Goal: Task Accomplishment & Management: Complete application form

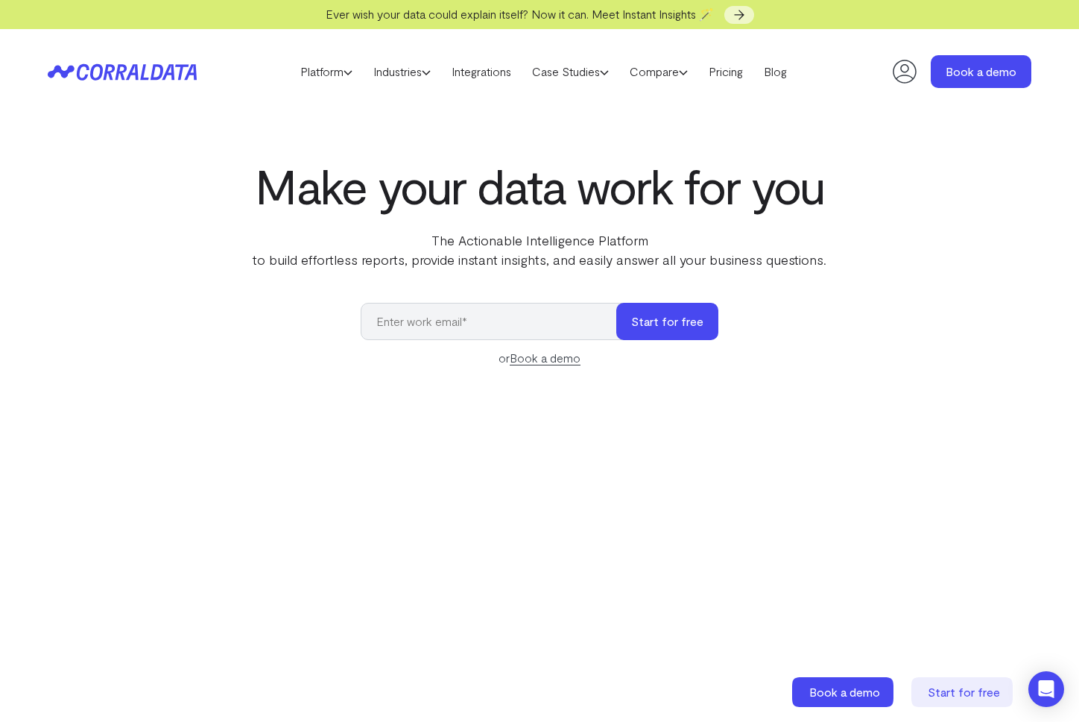
click at [475, 315] on input "email" at bounding box center [496, 321] width 271 height 37
type input "[PERSON_NAME][EMAIL_ADDRESS][DOMAIN_NAME]"
click at [617, 303] on button "Start for free" at bounding box center [668, 321] width 102 height 37
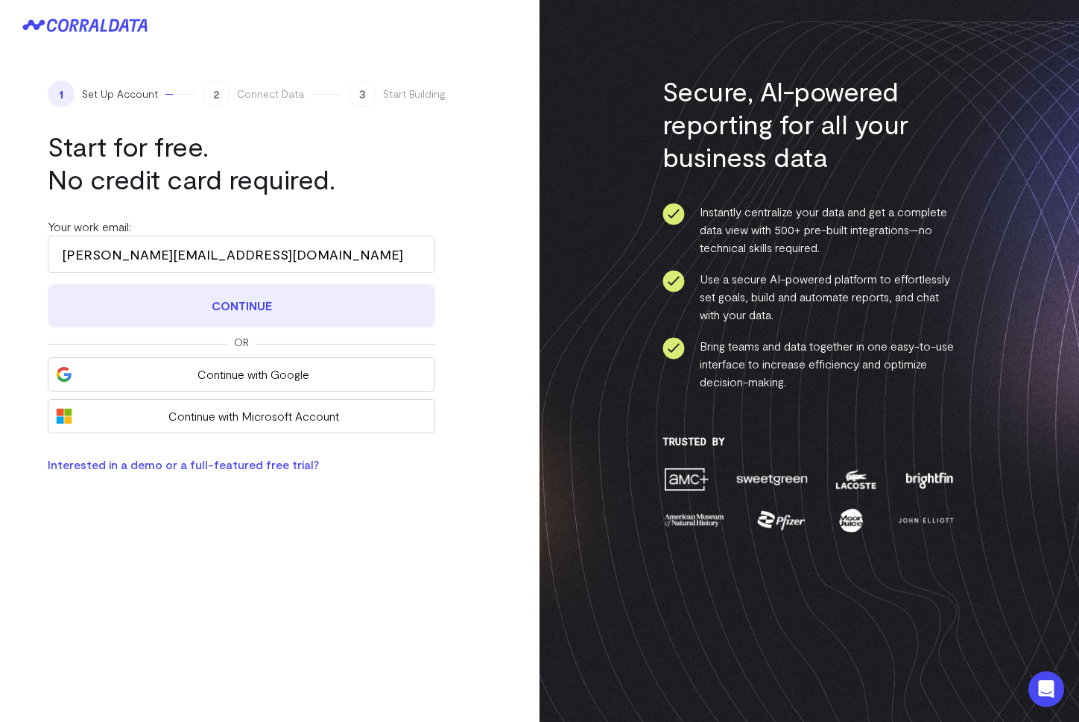
click at [250, 300] on button "Continue" at bounding box center [242, 305] width 388 height 43
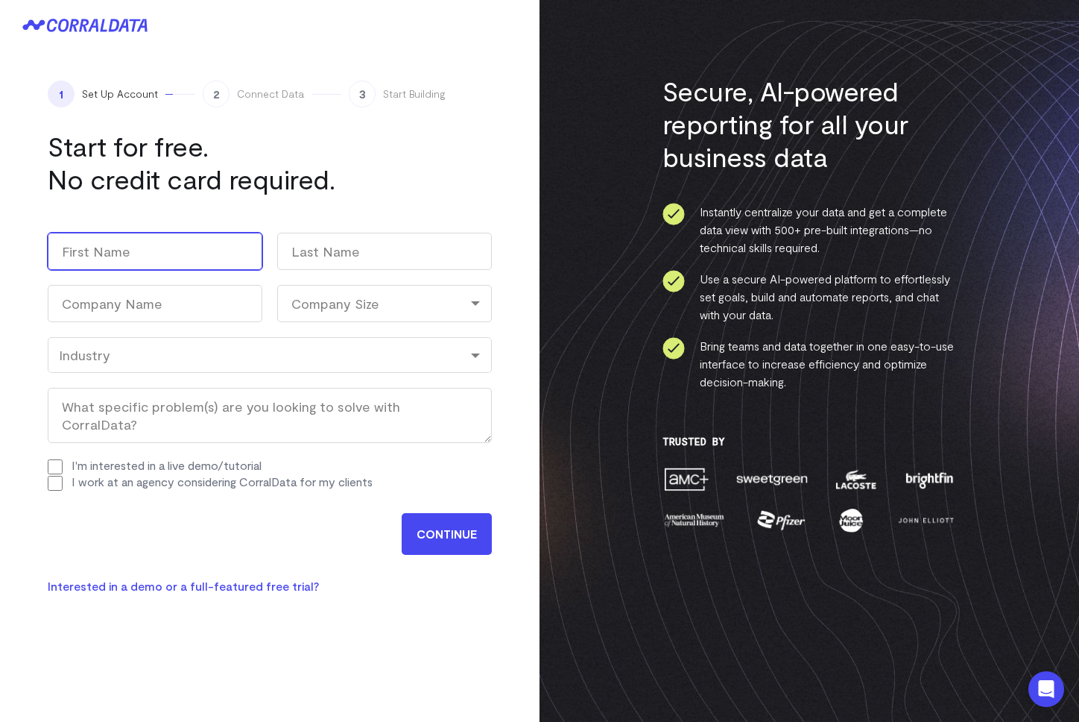
click at [171, 252] on input "First" at bounding box center [155, 251] width 215 height 37
type input "Alex"
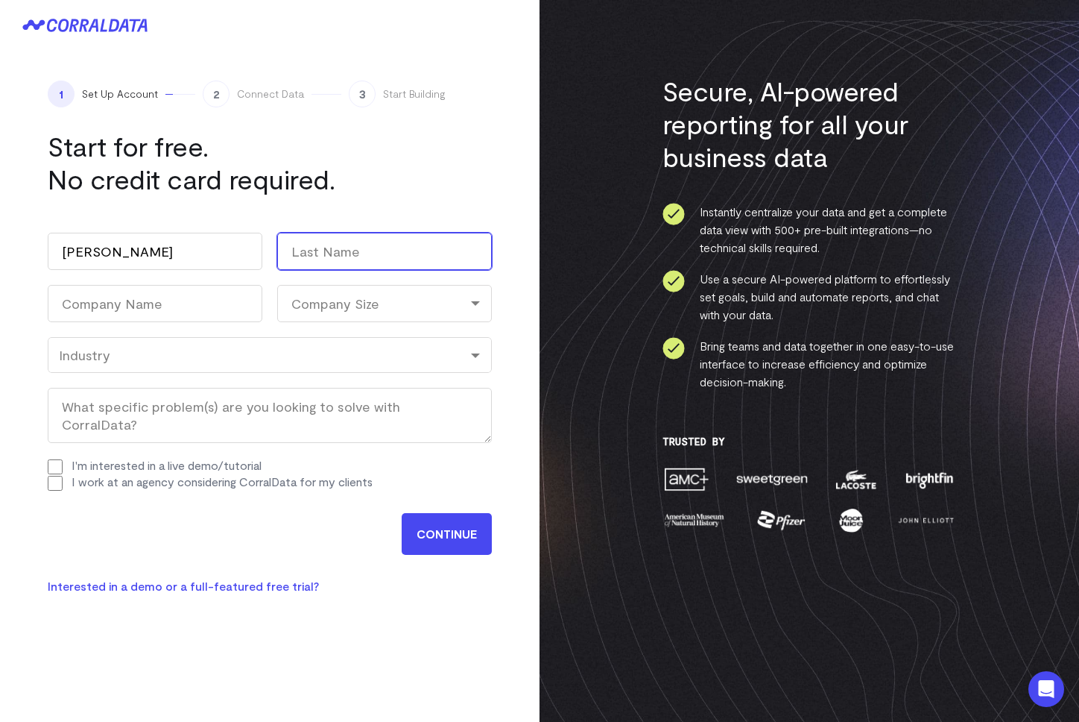
type input "Lirtsman"
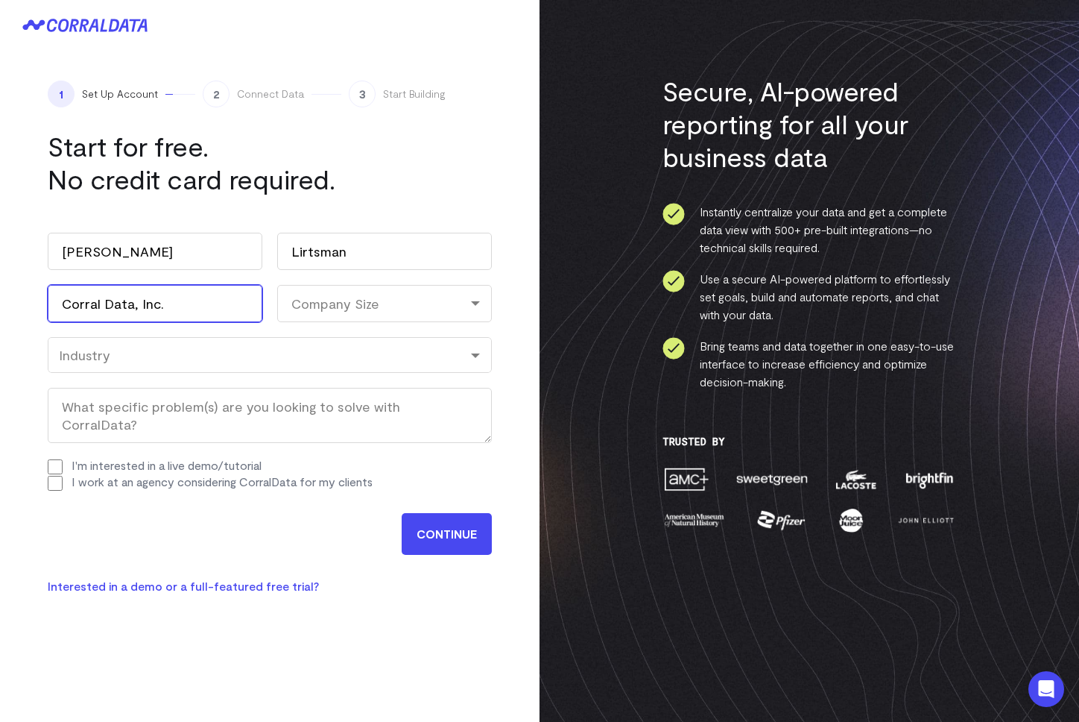
drag, startPoint x: 201, startPoint y: 297, endPoint x: 19, endPoint y: 285, distance: 182.3
click at [19, 285] on div "1 Set Up Account 2 Connect Data 3 Start Building Start for free. No credit card…" at bounding box center [270, 338] width 540 height 574
type input "Skycrest"
click at [344, 297] on div "Company Size" at bounding box center [384, 303] width 215 height 37
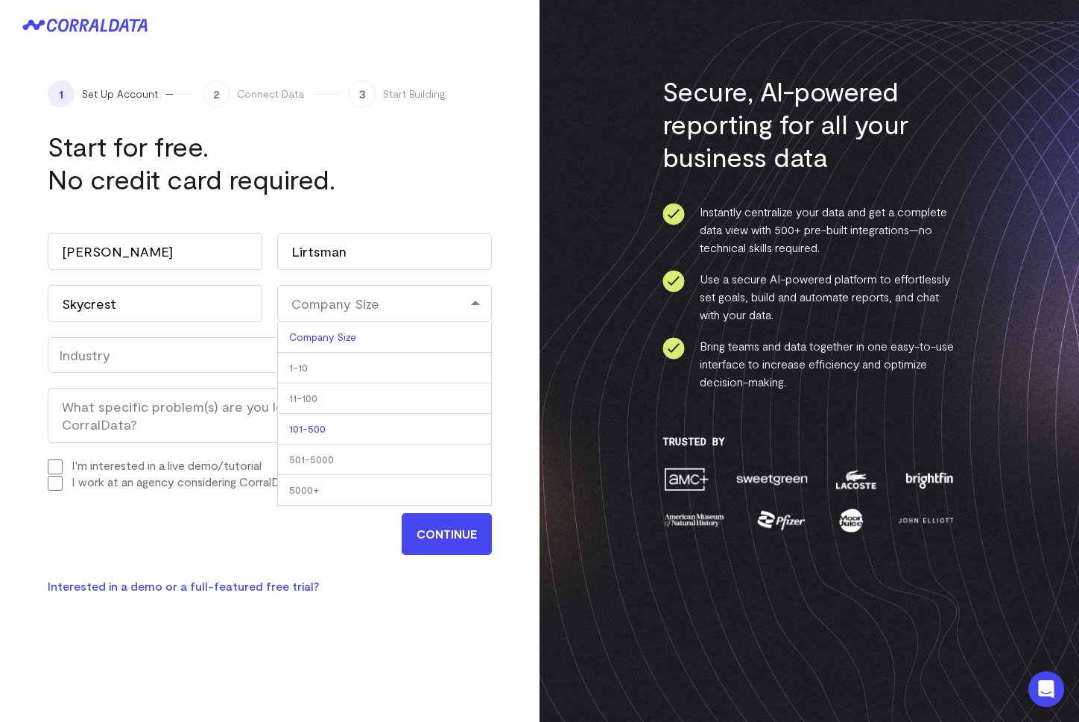
click at [324, 429] on li "101-500" at bounding box center [384, 429] width 215 height 31
click at [325, 308] on div "101-500" at bounding box center [384, 303] width 215 height 37
drag, startPoint x: 327, startPoint y: 460, endPoint x: 291, endPoint y: 445, distance: 39.5
click at [321, 458] on li "501-5000" at bounding box center [384, 459] width 215 height 31
select select "501-5000"
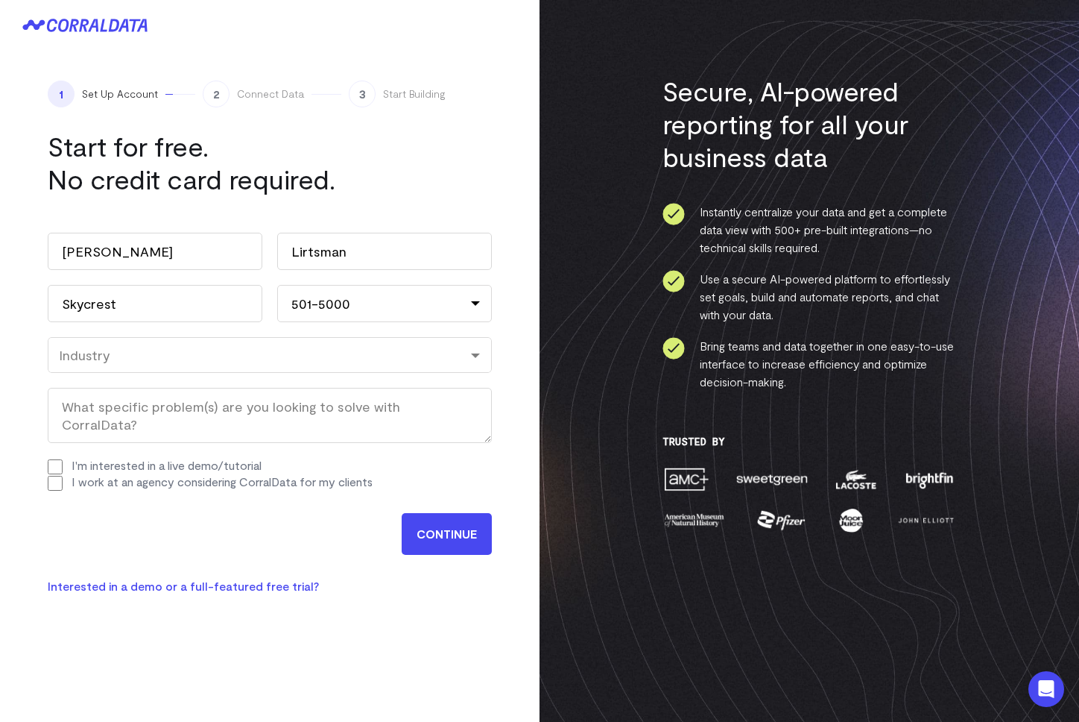
click at [134, 368] on div "Industry" at bounding box center [270, 355] width 444 height 36
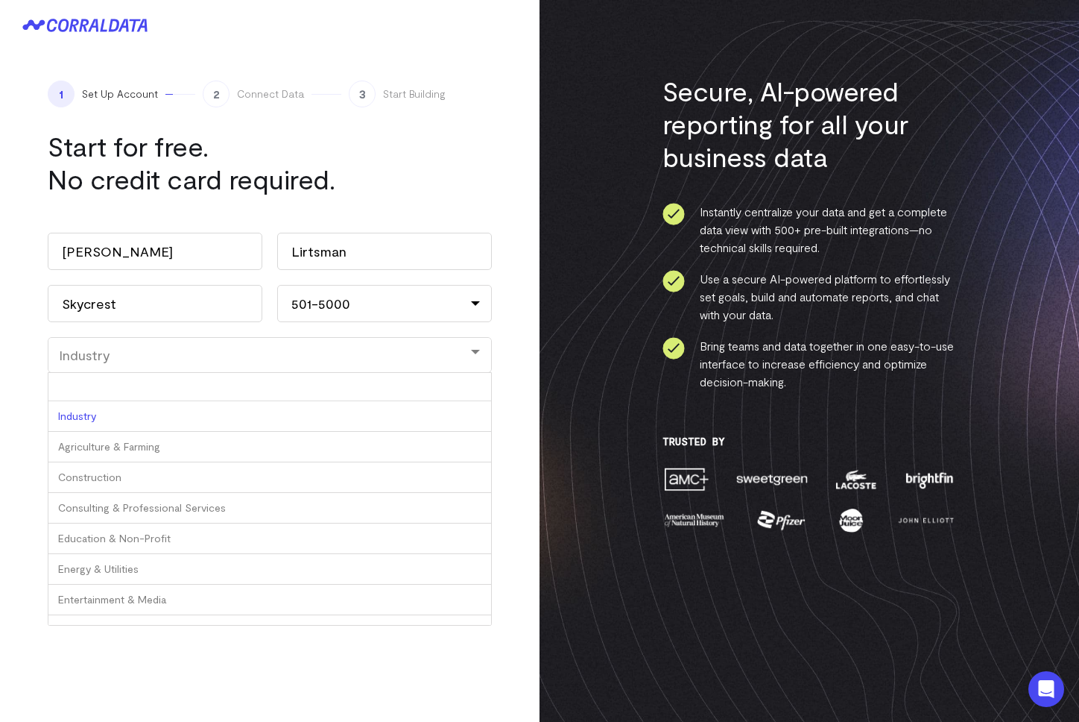
type input "c"
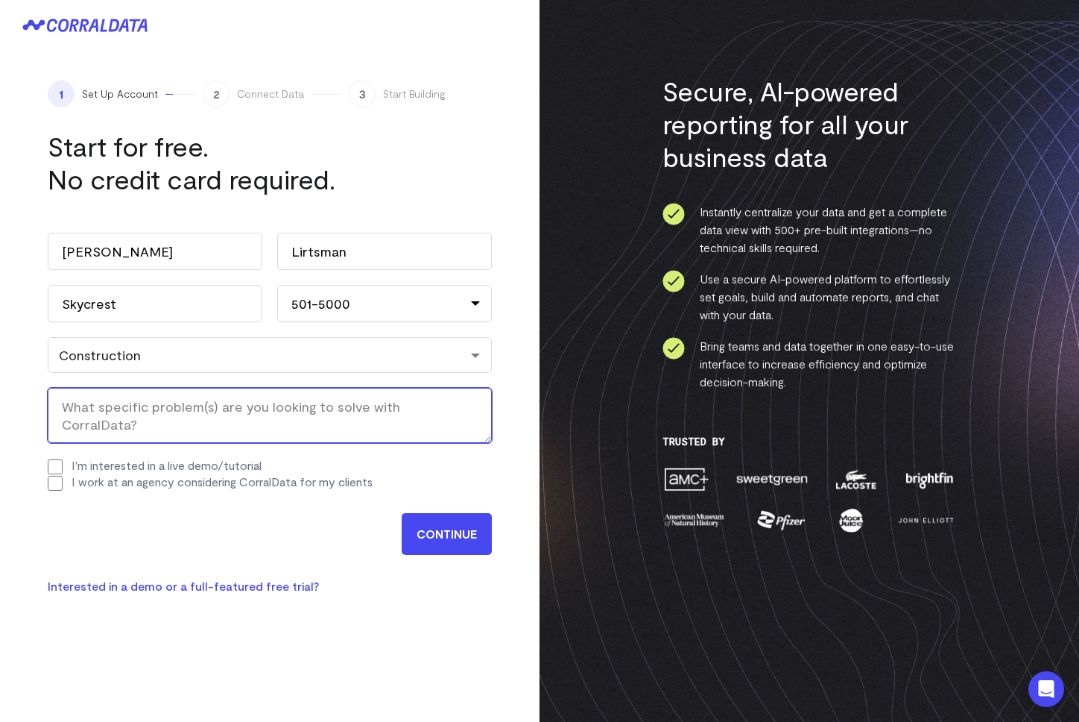
click at [238, 424] on textarea "What specific problem(s) are you looking to solve with CorralData? (Required)" at bounding box center [270, 415] width 444 height 55
type textarea "Alex setting up an account for kickoff call"
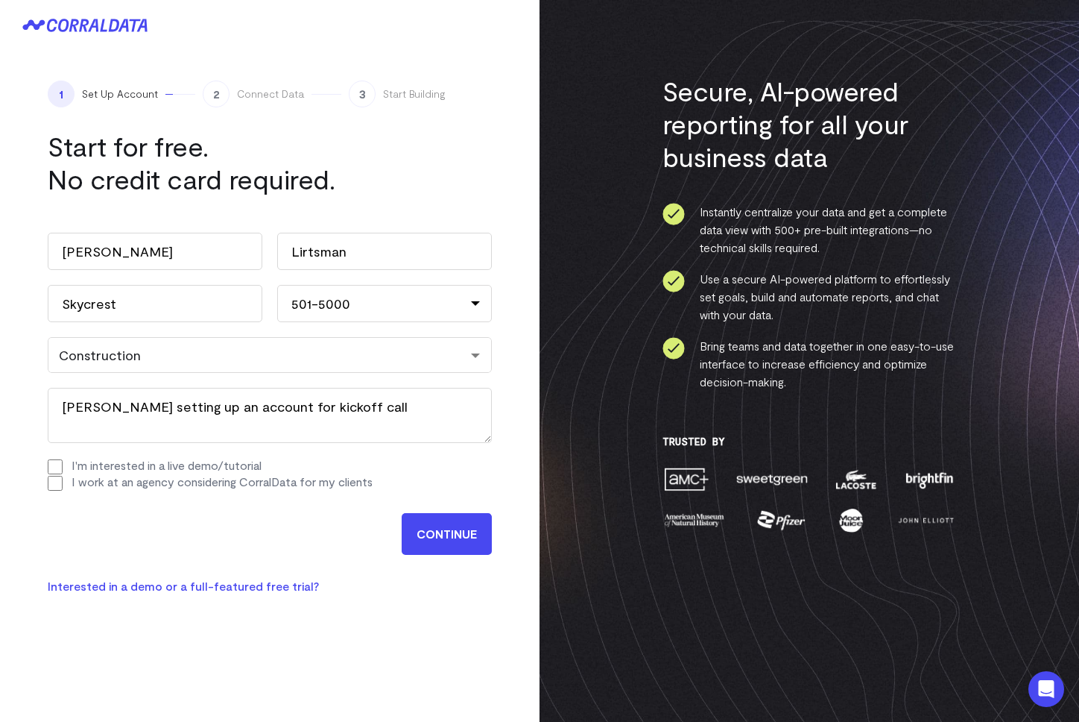
click at [422, 532] on input "CONTINUE" at bounding box center [447, 534] width 90 height 42
